Goal: Find specific page/section: Find specific page/section

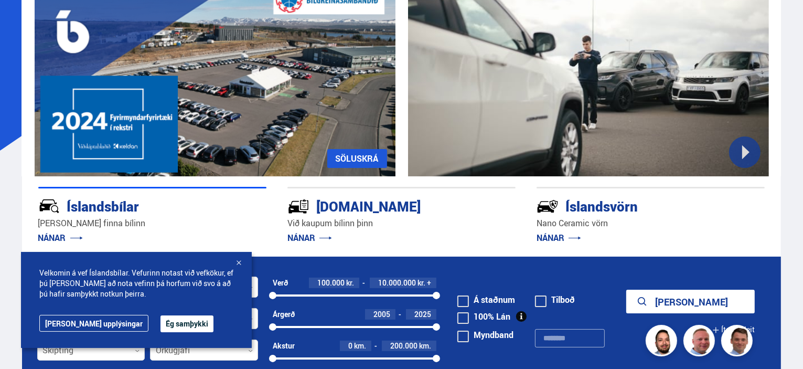
scroll to position [105, 0]
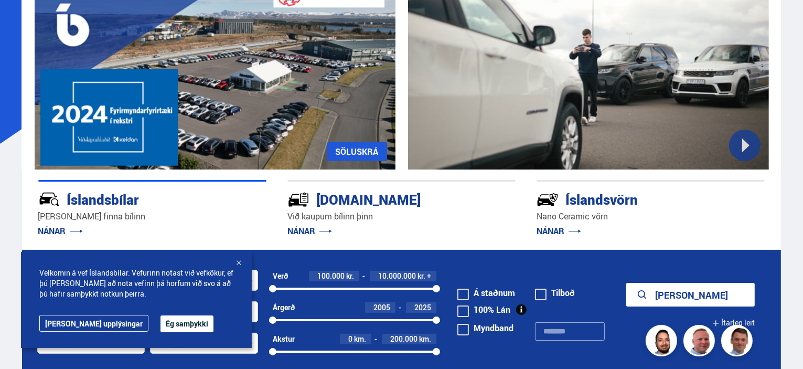
click at [161, 323] on button "Ég samþykki" at bounding box center [187, 323] width 53 height 17
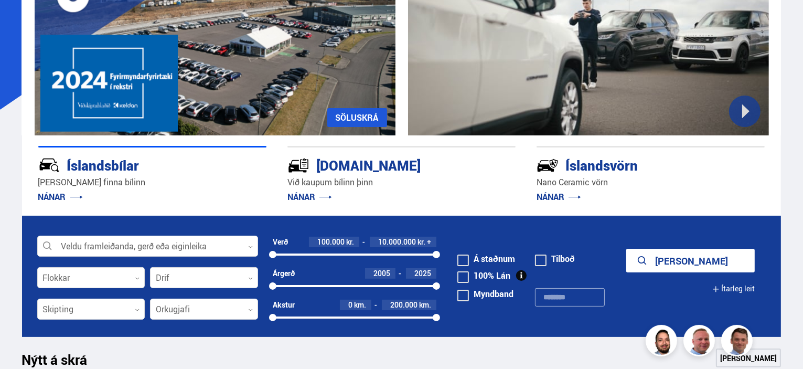
scroll to position [157, 0]
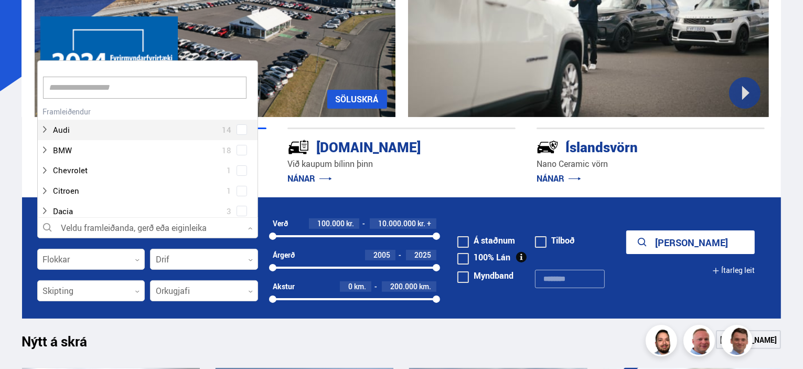
click at [250, 227] on icon at bounding box center [250, 228] width 5 height 5
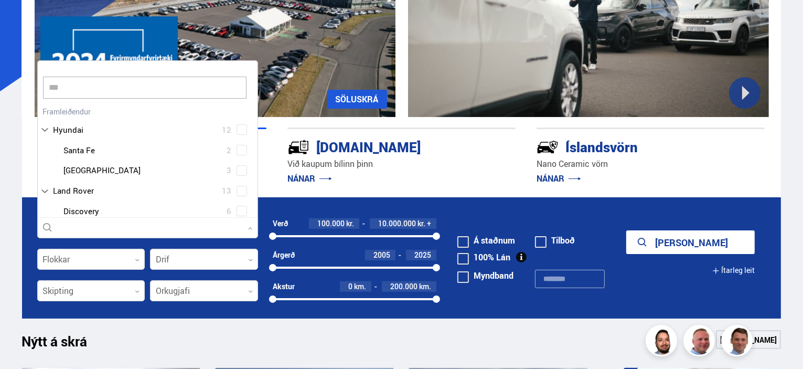
scroll to position [20, 0]
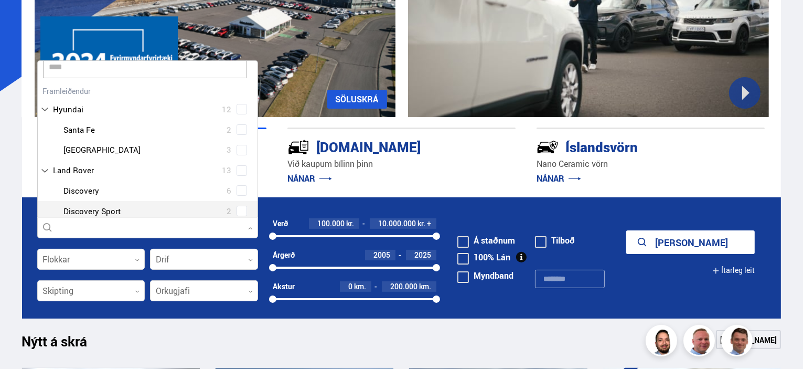
type input "*****"
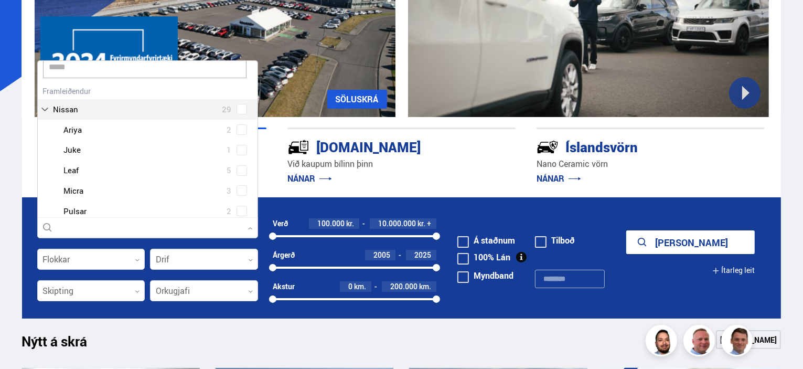
click at [109, 111] on div "Nissan 29 Nissan Ariya 2 Nissan Juke 1 Nissan Leaf 5 Nissan Micra 3 Nissan Puls…" at bounding box center [148, 172] width 220 height 178
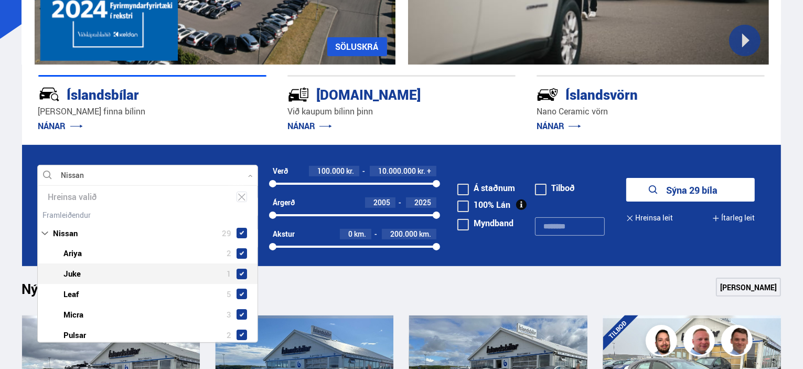
scroll to position [95, 0]
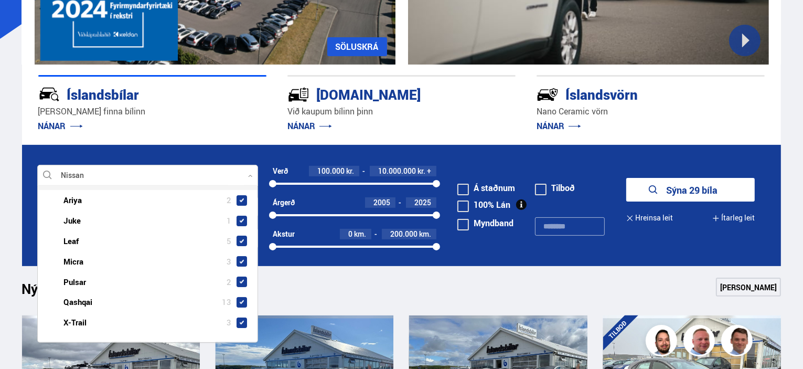
click at [139, 173] on div at bounding box center [147, 175] width 221 height 21
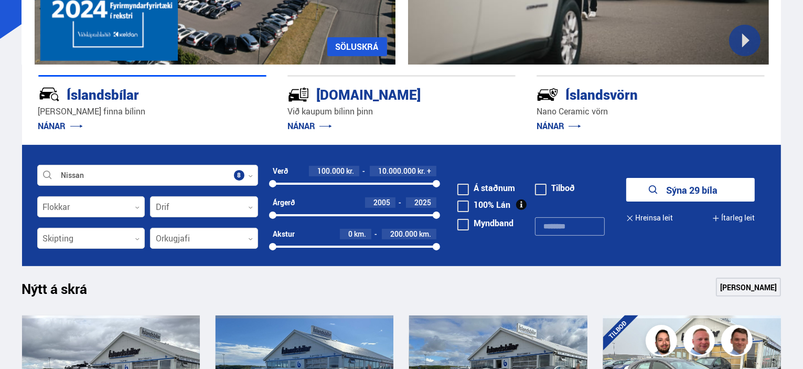
click at [695, 189] on button "Sýna 29 bíla" at bounding box center [691, 190] width 129 height 24
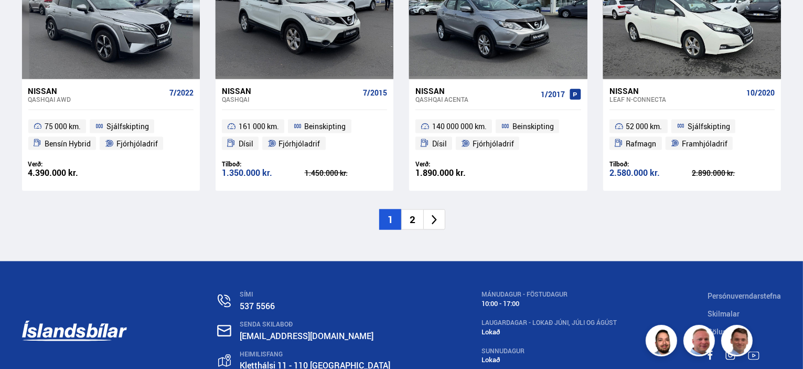
scroll to position [1721, 0]
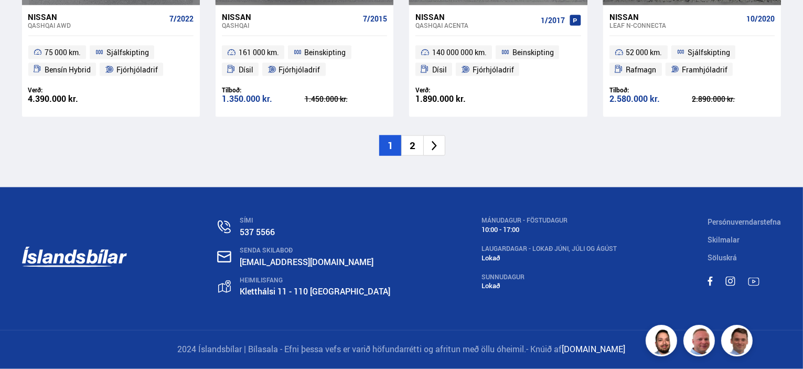
click at [413, 145] on li "2" at bounding box center [412, 145] width 22 height 20
